Goal: Task Accomplishment & Management: Complete application form

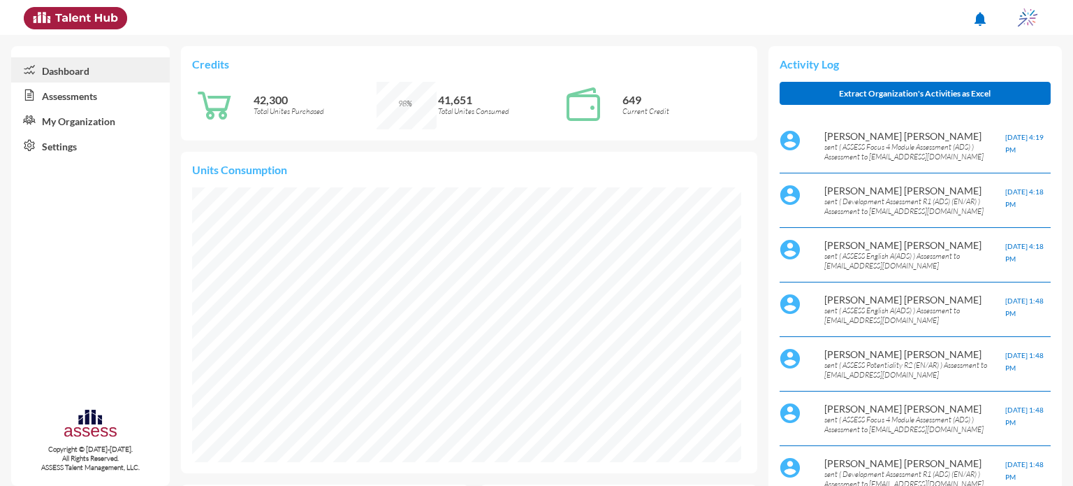
scroll to position [124, 263]
click at [99, 97] on link "Assessments" at bounding box center [90, 94] width 159 height 25
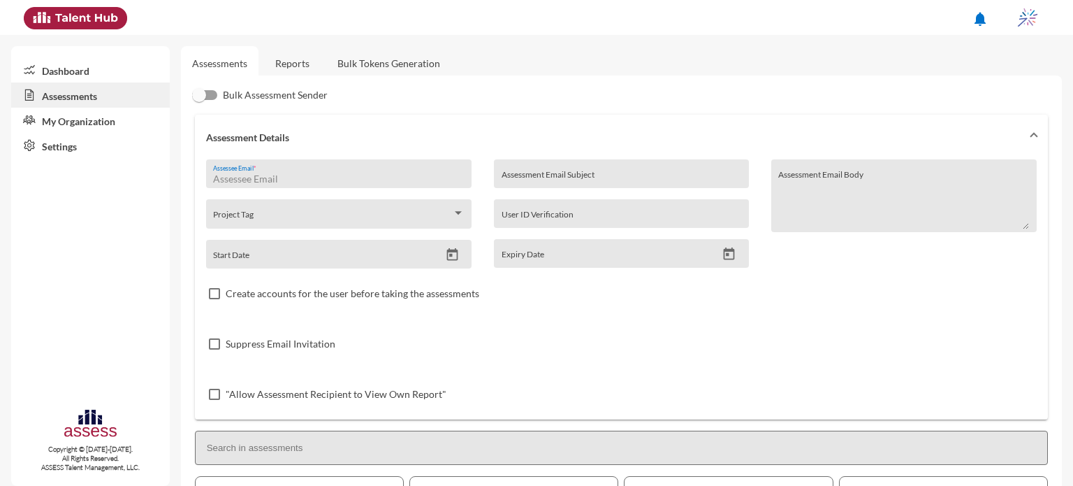
click at [307, 180] on input "Assessee Email *" at bounding box center [338, 178] width 251 height 11
type input "[EMAIL_ADDRESS][DOMAIN_NAME]"
click at [562, 175] on input "Assessment Email Subject" at bounding box center [622, 178] width 240 height 11
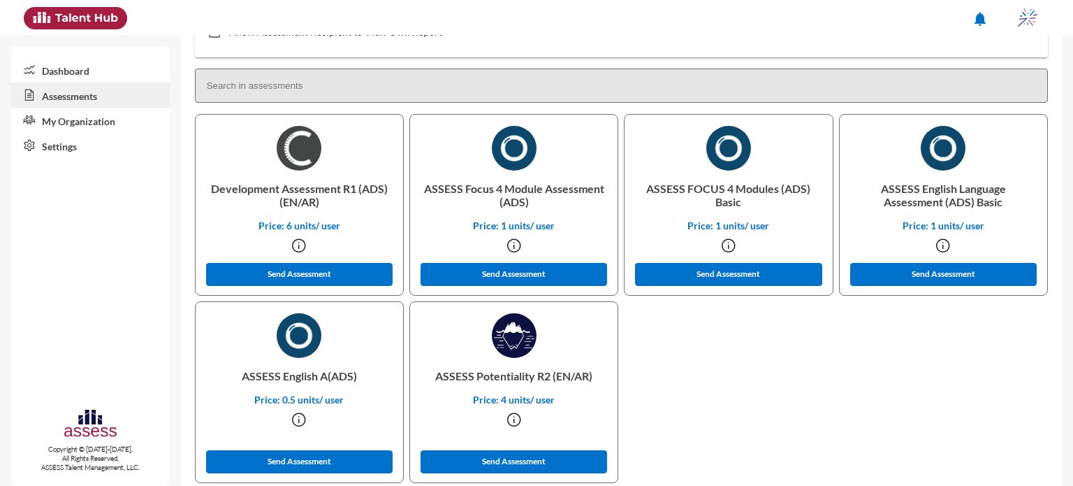
scroll to position [388, 0]
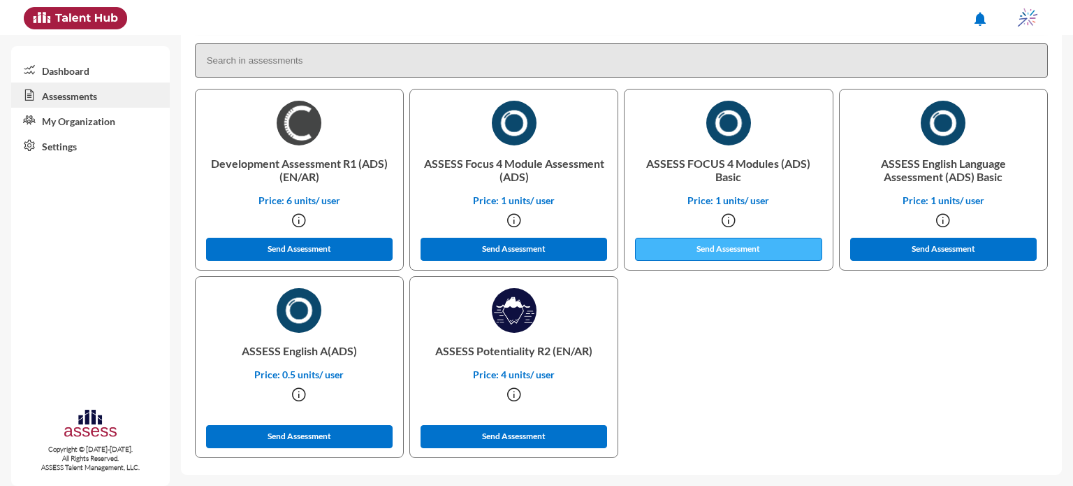
click at [746, 245] on button "Send Assessment" at bounding box center [728, 249] width 187 height 23
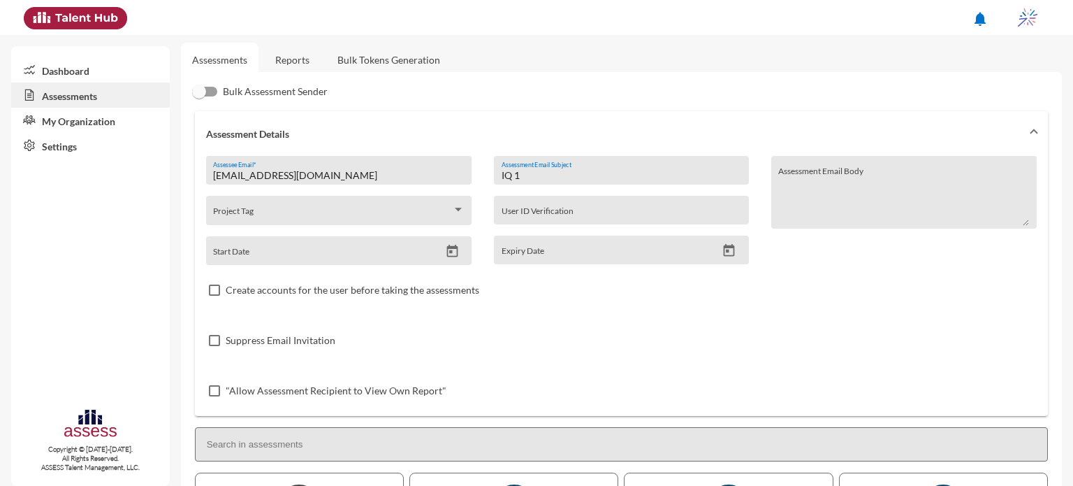
scroll to position [0, 0]
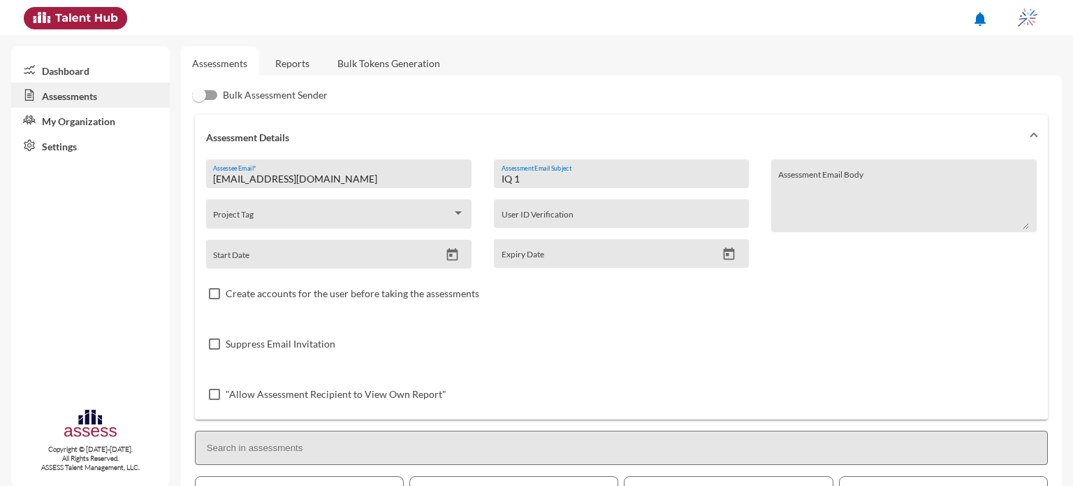
click at [566, 178] on input "IQ 1" at bounding box center [622, 178] width 240 height 11
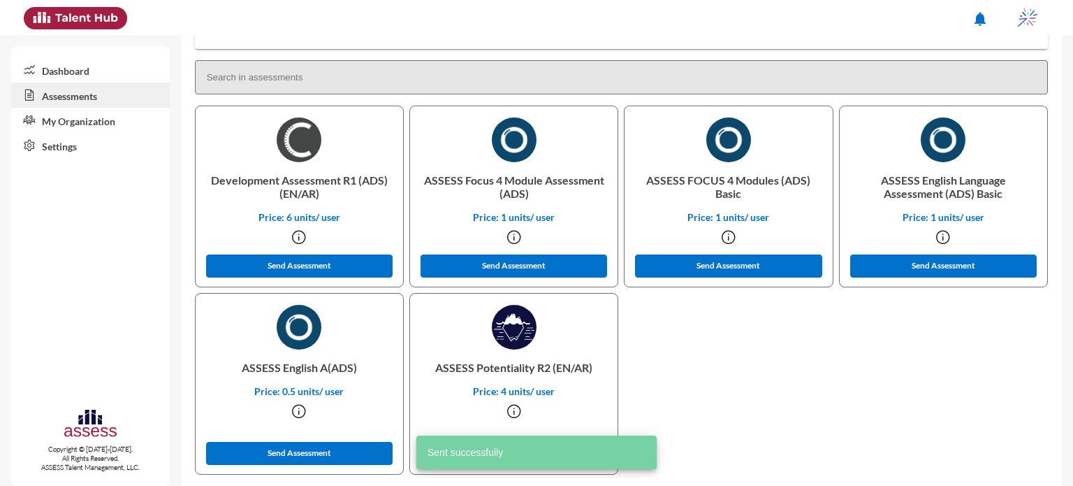
scroll to position [388, 0]
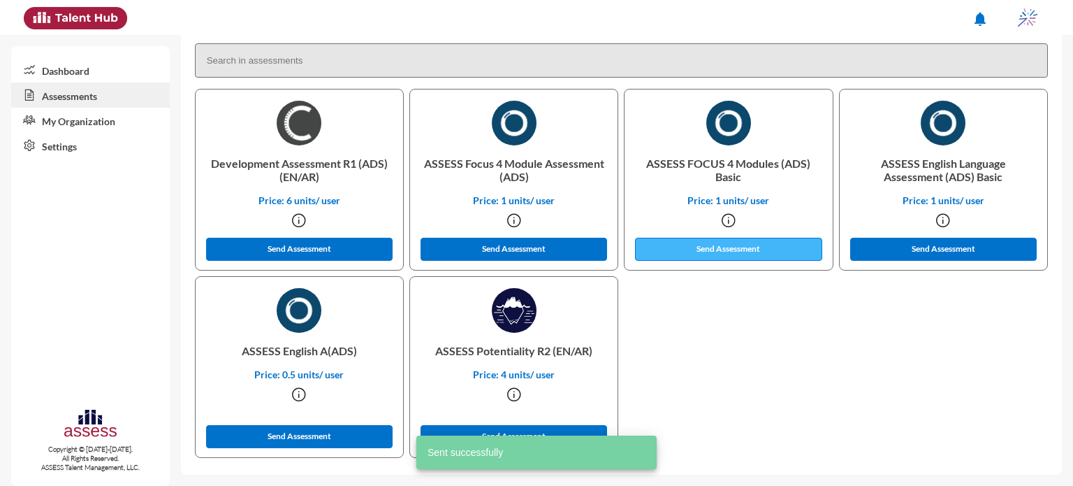
click at [730, 246] on button "Send Assessment" at bounding box center [728, 249] width 187 height 23
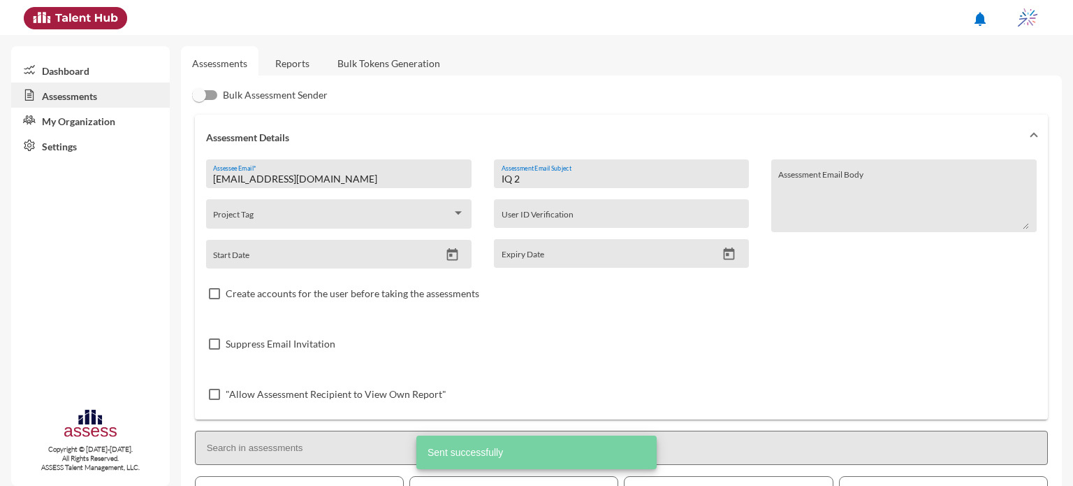
drag, startPoint x: 546, startPoint y: 179, endPoint x: 445, endPoint y: 184, distance: 101.5
click at [445, 184] on div "[EMAIL_ADDRESS][DOMAIN_NAME] Assessee Email * Project Tag Start Date IQ 2 Asses…" at bounding box center [621, 289] width 831 height 260
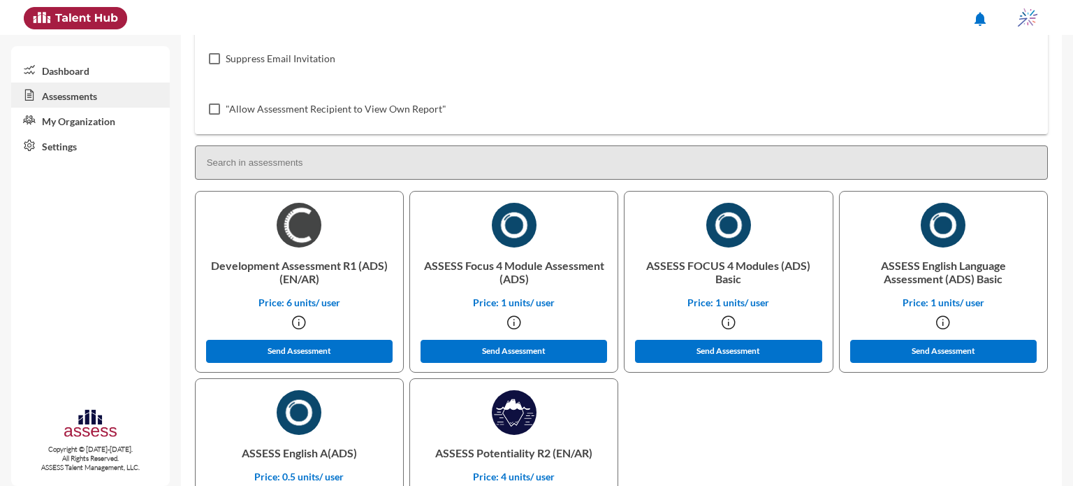
scroll to position [288, 0]
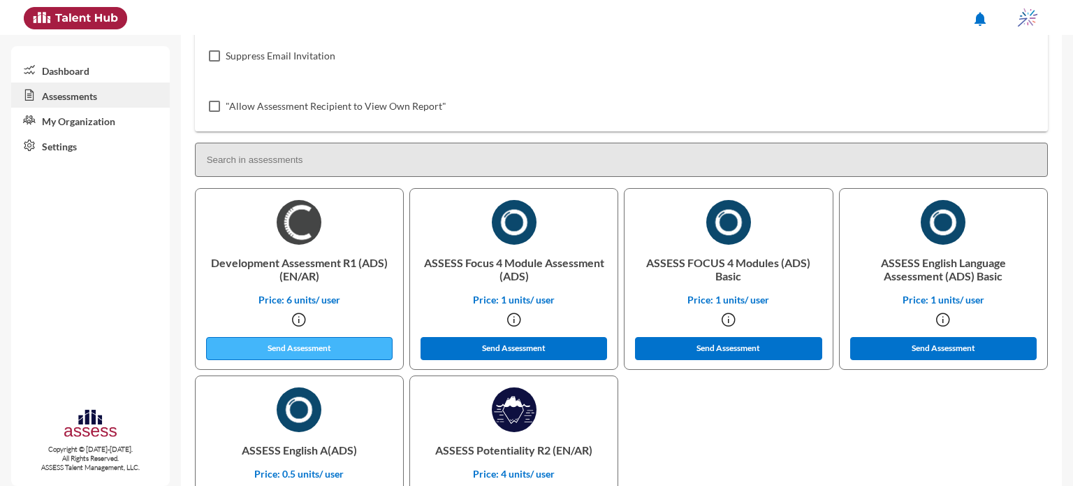
click at [313, 354] on button "Send Assessment" at bounding box center [299, 348] width 187 height 23
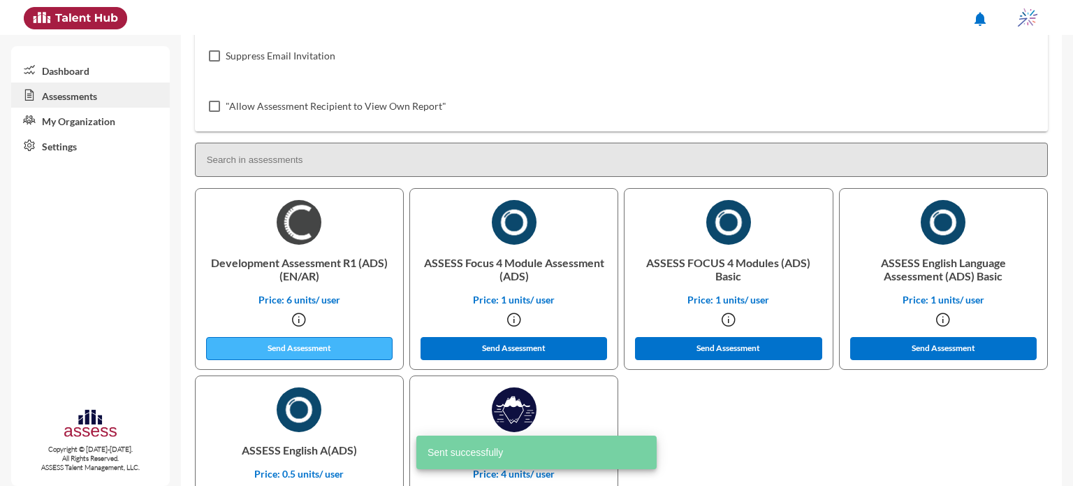
scroll to position [0, 0]
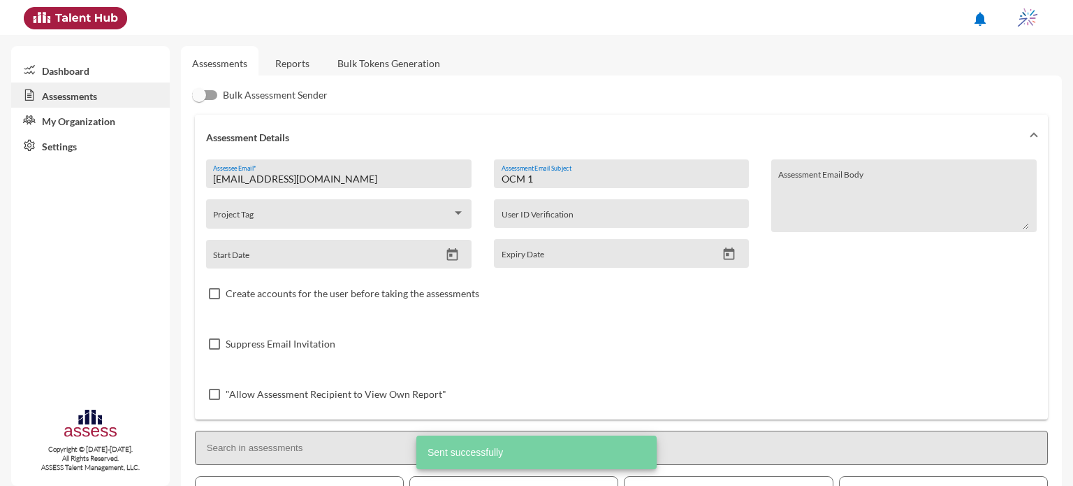
click at [565, 182] on input "OCM 1" at bounding box center [622, 178] width 240 height 11
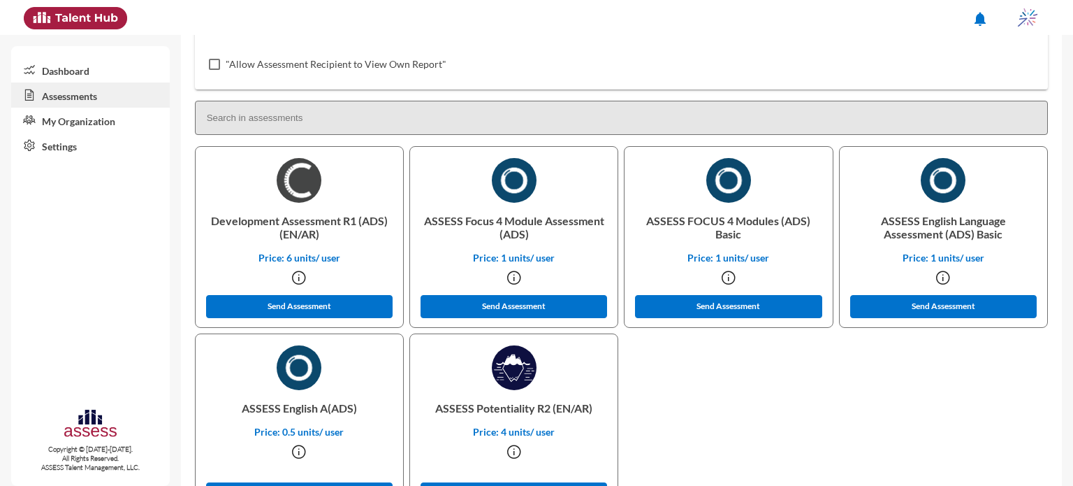
scroll to position [349, 0]
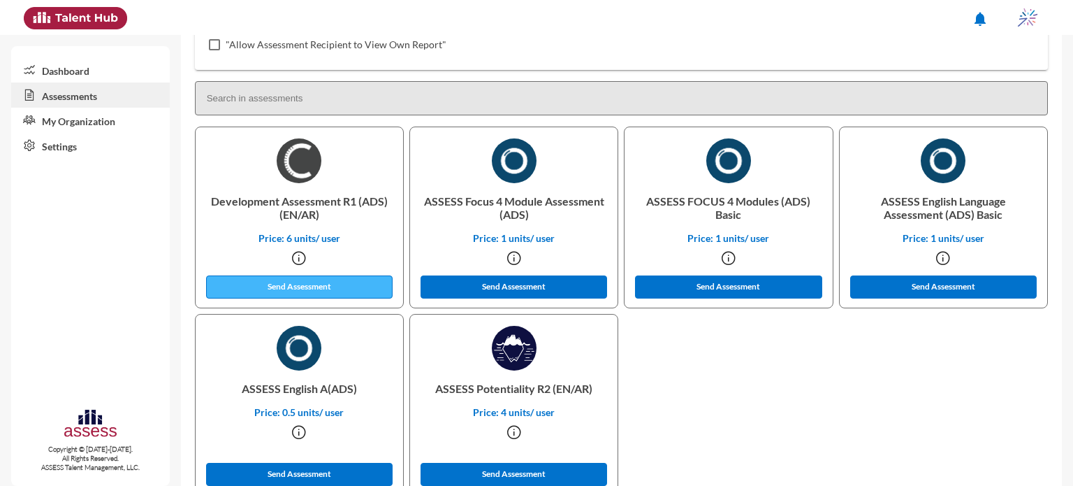
type input "OCM 2"
click at [344, 293] on button "Send Assessment" at bounding box center [299, 286] width 187 height 23
